Goal: Find specific page/section: Find specific page/section

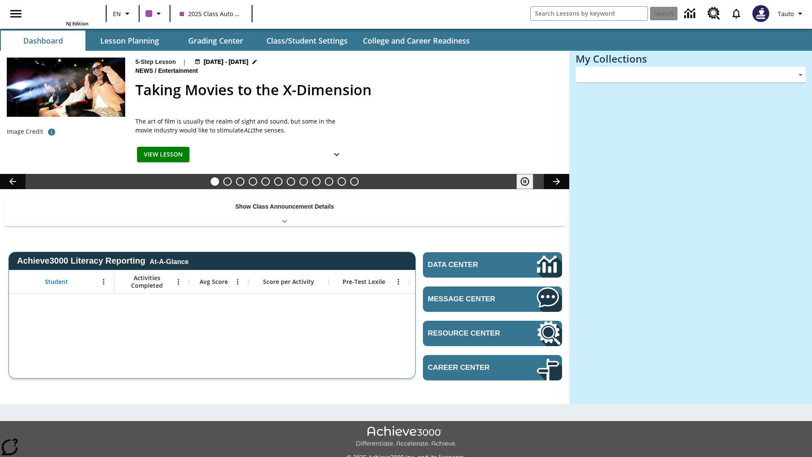
type input "-1"
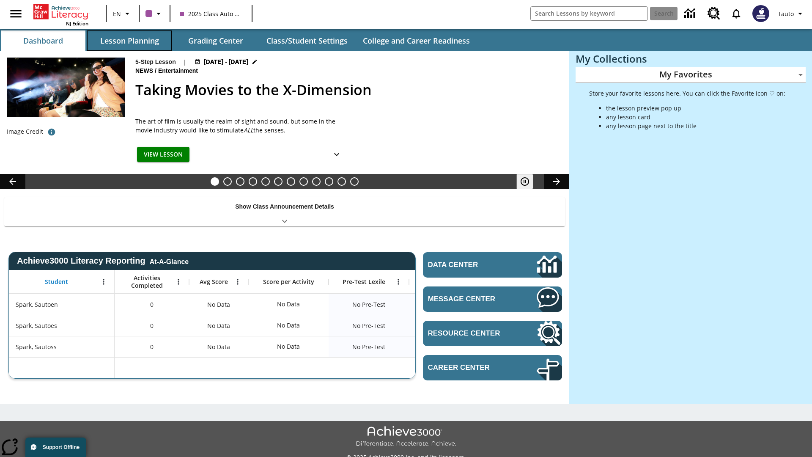
click at [129, 41] on button "Lesson Planning" at bounding box center [129, 40] width 85 height 20
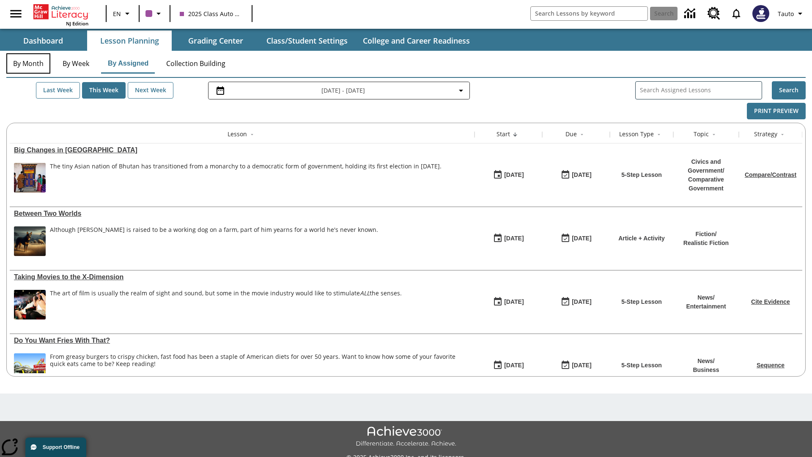
click at [28, 63] on button "By Month" at bounding box center [28, 63] width 44 height 20
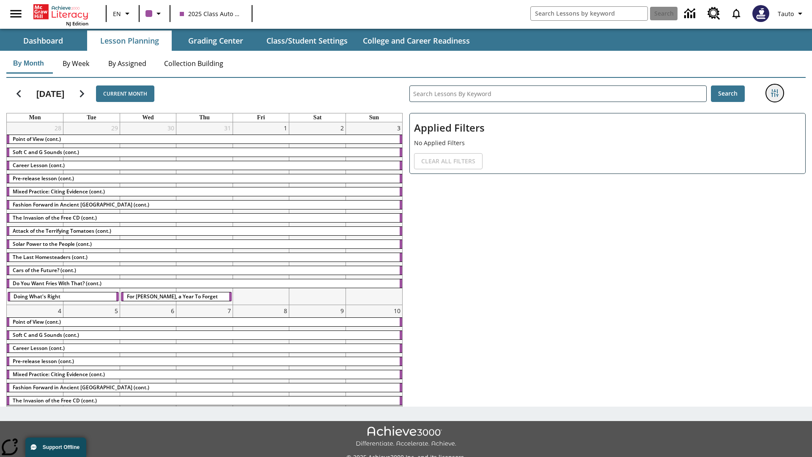
click at [774, 93] on icon "Filters Side menu" at bounding box center [775, 93] width 8 height 8
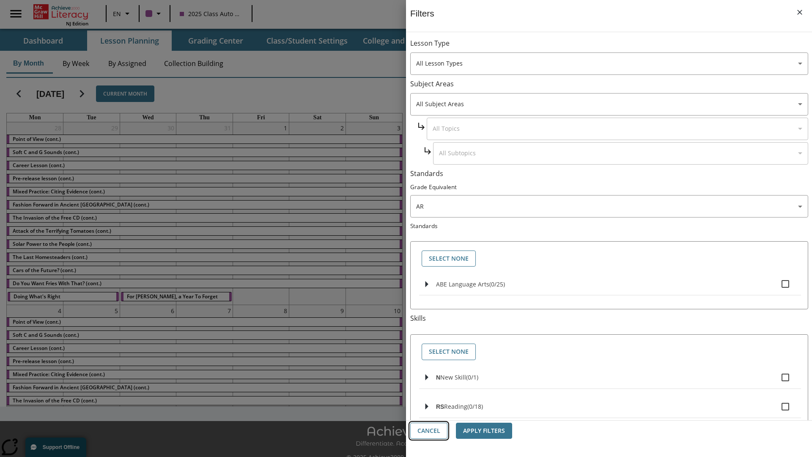
click at [429, 431] on button "Cancel" at bounding box center [428, 431] width 37 height 16
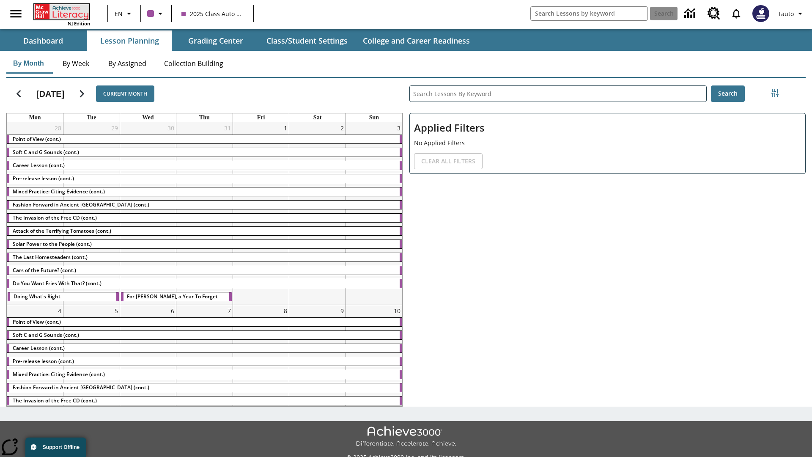
click at [61, 11] on icon "Home" at bounding box center [62, 11] width 56 height 15
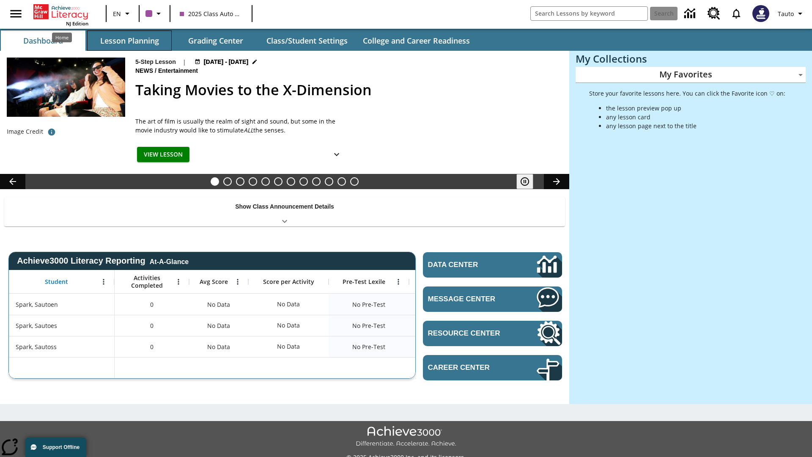
click at [129, 41] on button "Lesson Planning" at bounding box center [129, 40] width 85 height 20
